Goal: Find specific page/section: Find specific page/section

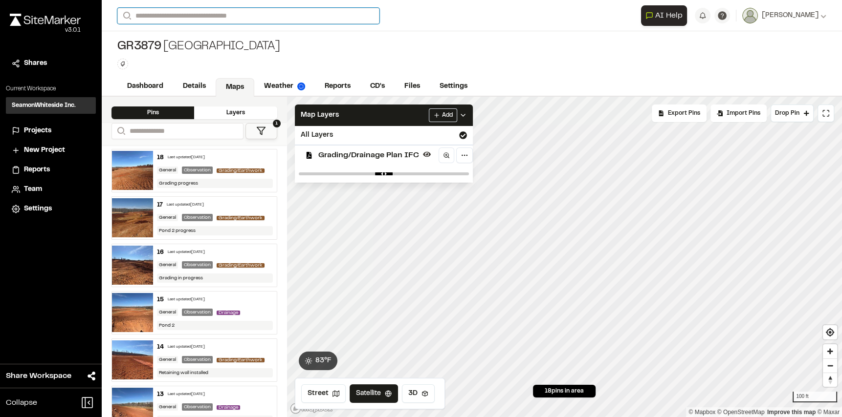
click at [198, 20] on input "Search" at bounding box center [248, 16] width 262 height 16
type input "********"
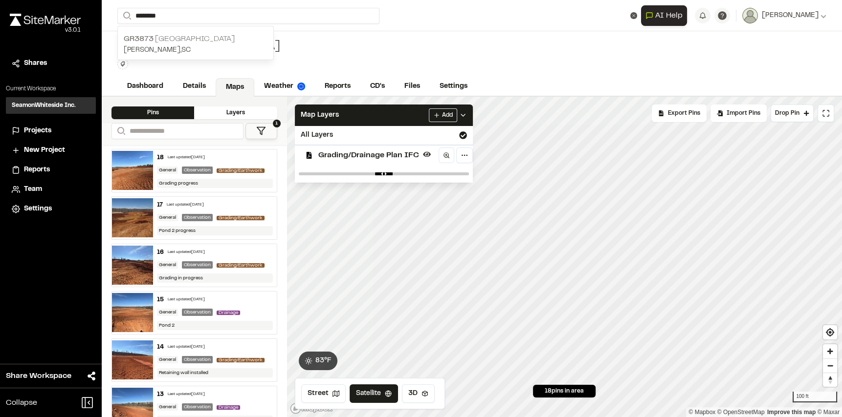
click at [205, 37] on p "Gr3873 [GEOGRAPHIC_DATA]" at bounding box center [196, 39] width 144 height 12
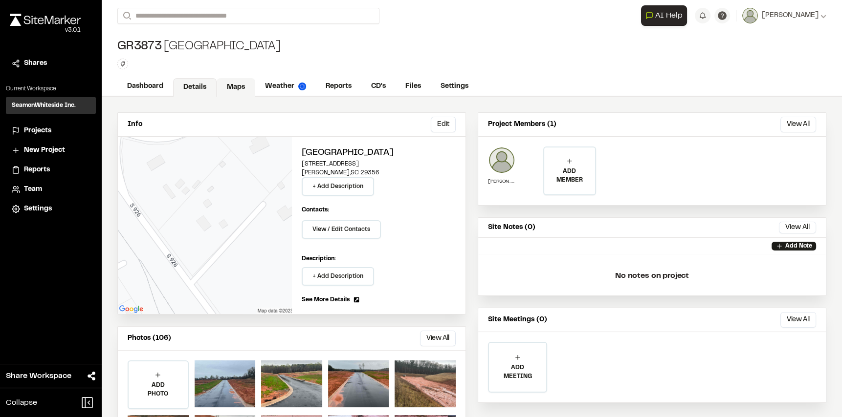
click at [227, 86] on link "Maps" at bounding box center [236, 87] width 39 height 19
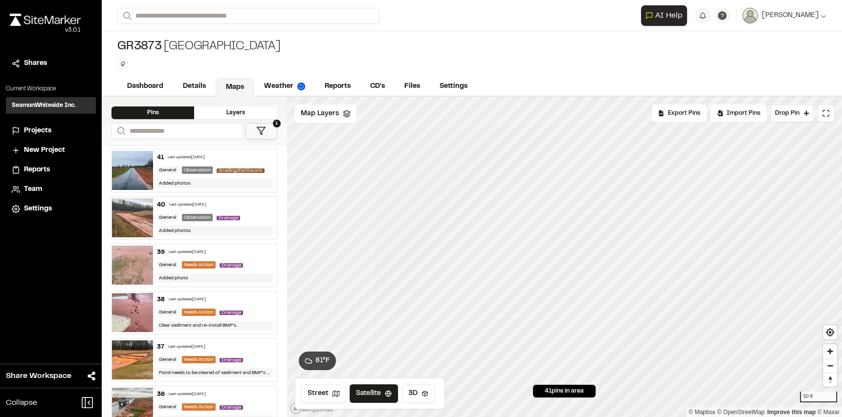
click at [140, 179] on img at bounding box center [132, 170] width 41 height 39
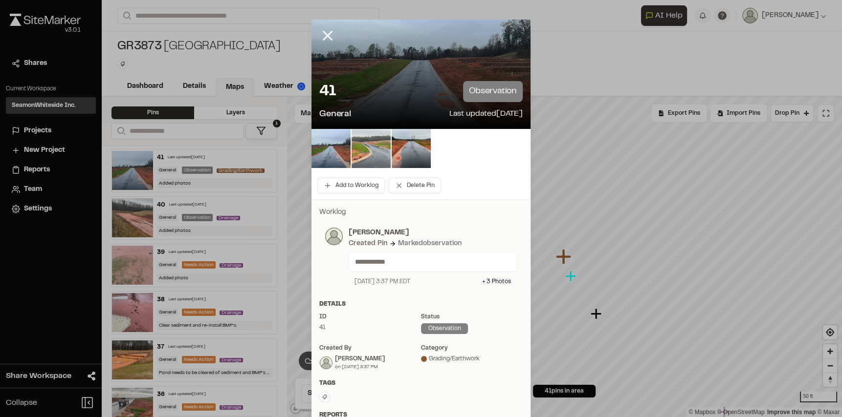
click at [356, 152] on img at bounding box center [370, 148] width 39 height 39
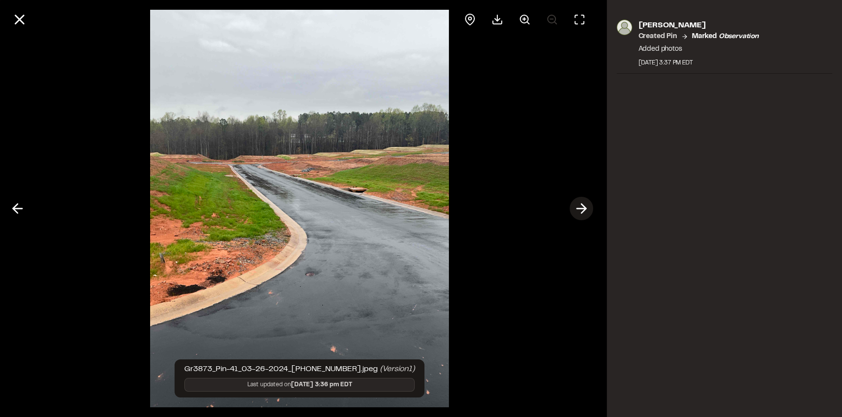
click at [583, 205] on polyline at bounding box center [583, 208] width 4 height 9
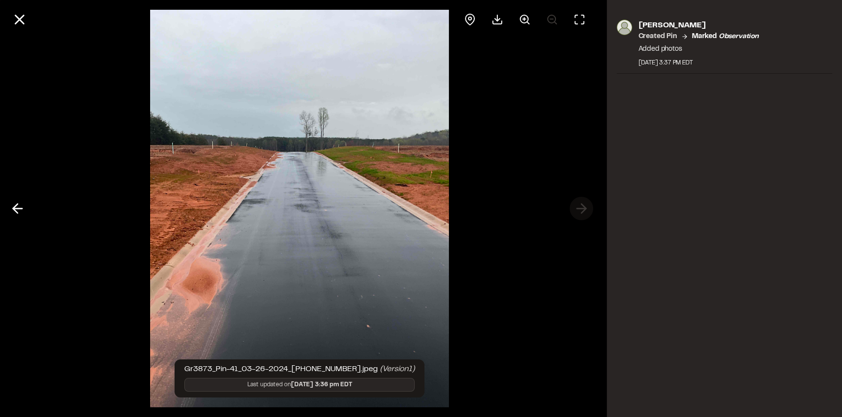
click at [583, 205] on div at bounding box center [299, 208] width 599 height 417
click at [15, 202] on icon at bounding box center [18, 208] width 16 height 17
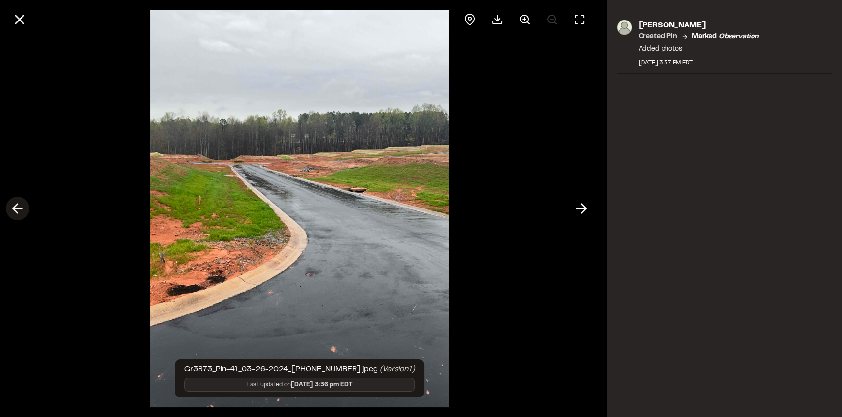
click at [15, 202] on icon at bounding box center [18, 208] width 16 height 17
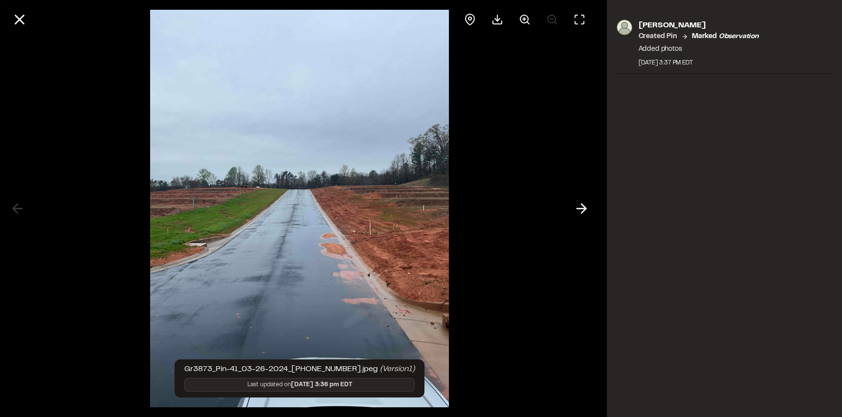
click at [15, 202] on div at bounding box center [299, 208] width 599 height 417
